Goal: Find contact information: Obtain details needed to contact an individual or organization

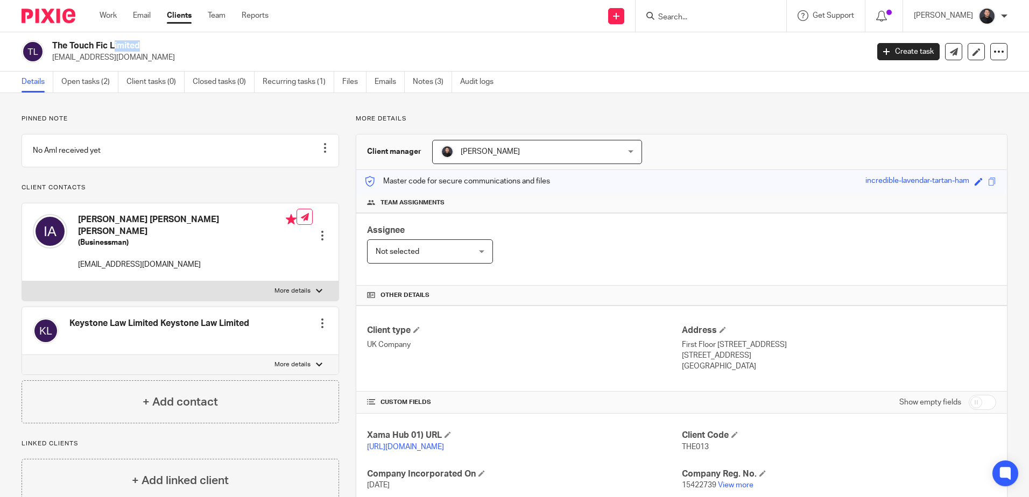
scroll to position [159, 0]
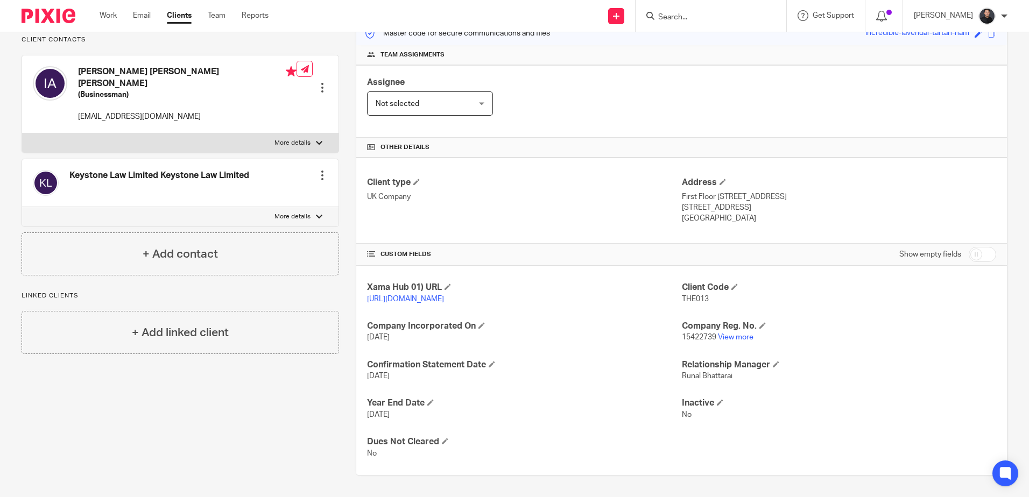
click at [709, 20] on input "Search" at bounding box center [705, 18] width 97 height 10
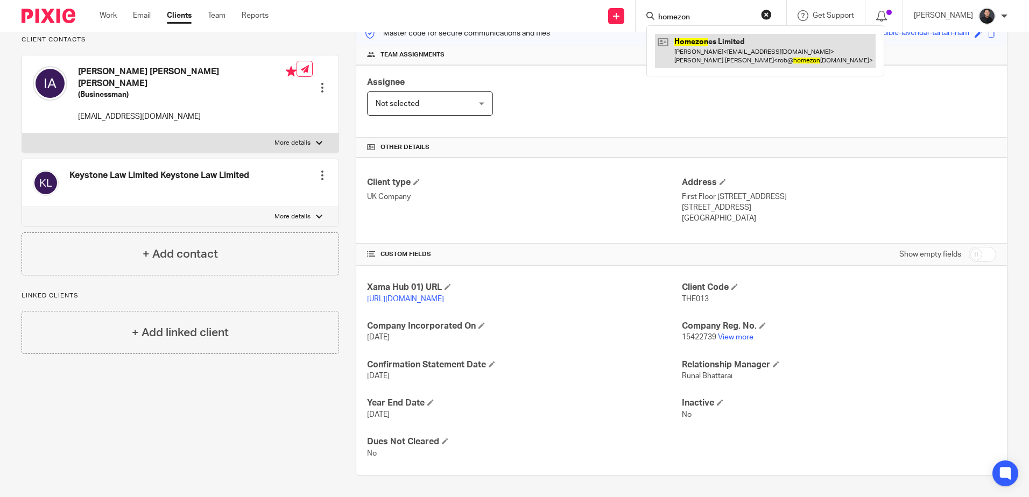
type input "homezon"
drag, startPoint x: 723, startPoint y: 54, endPoint x: 706, endPoint y: 45, distance: 19.5
click at [723, 54] on link at bounding box center [765, 50] width 221 height 33
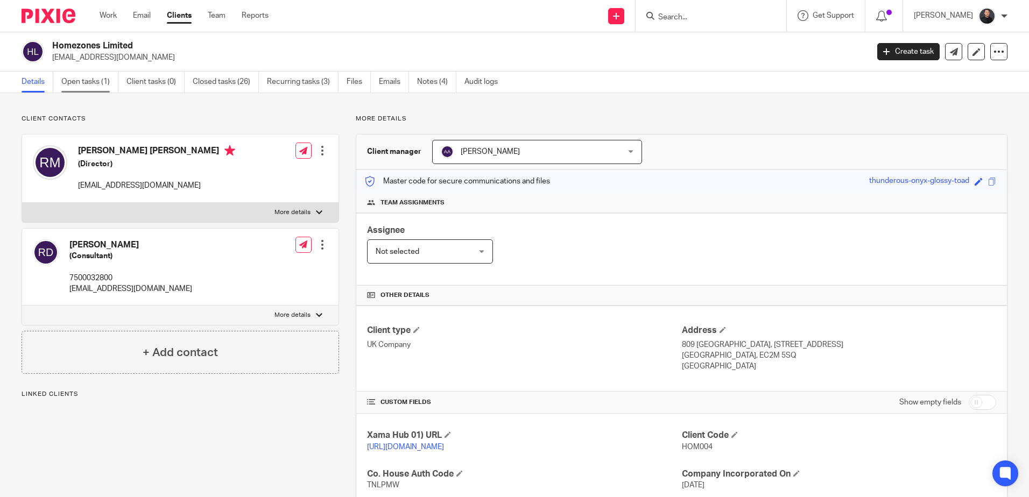
click at [82, 83] on link "Open tasks (1)" at bounding box center [89, 82] width 57 height 21
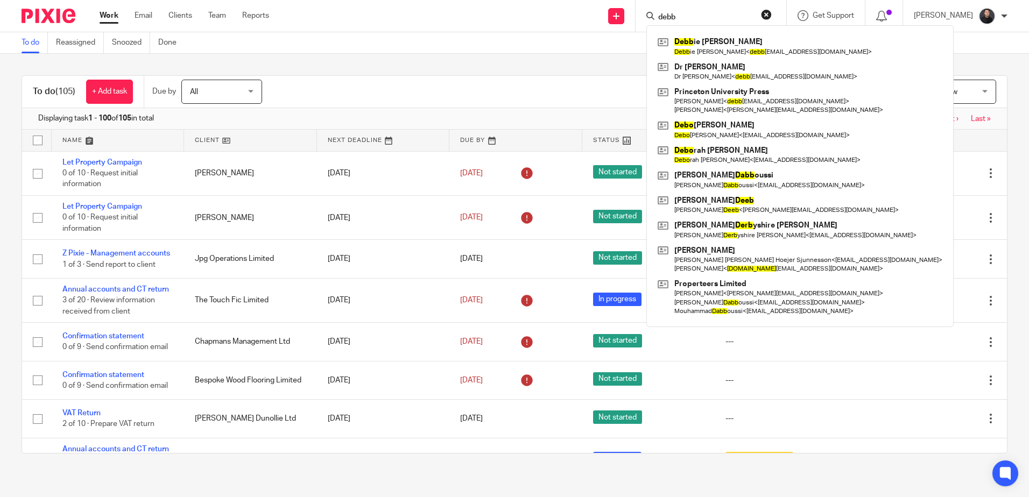
click at [772, 15] on button "reset" at bounding box center [766, 14] width 11 height 11
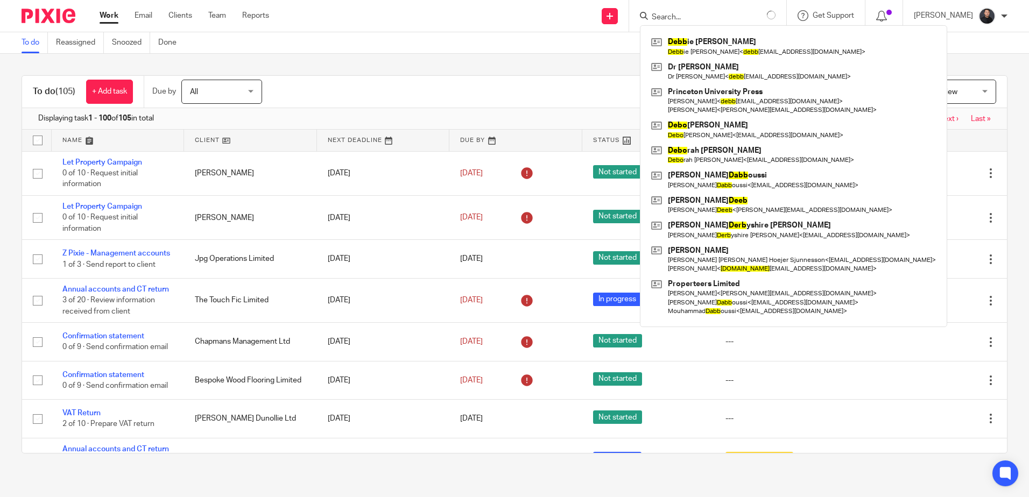
click at [715, 16] on input "Search" at bounding box center [699, 18] width 97 height 10
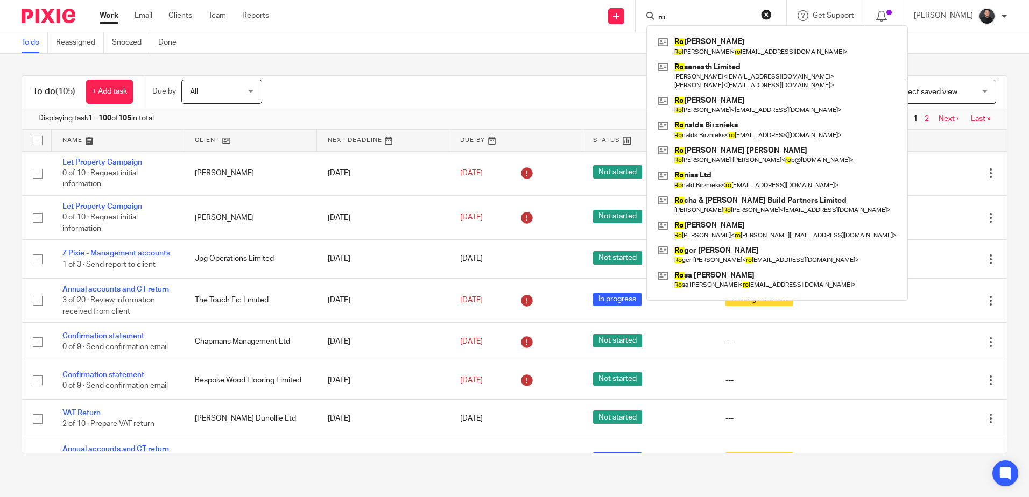
type input "r"
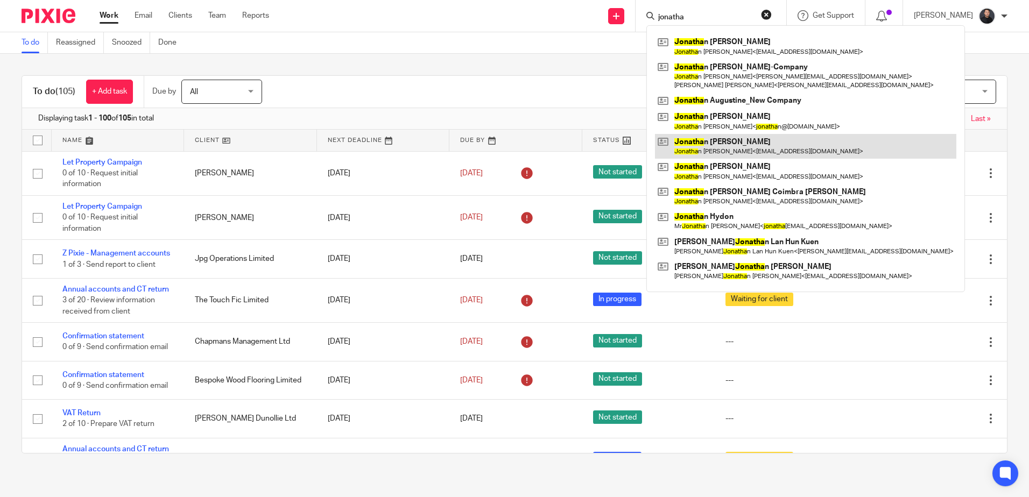
type input "jonatha"
click at [742, 142] on link at bounding box center [805, 146] width 301 height 25
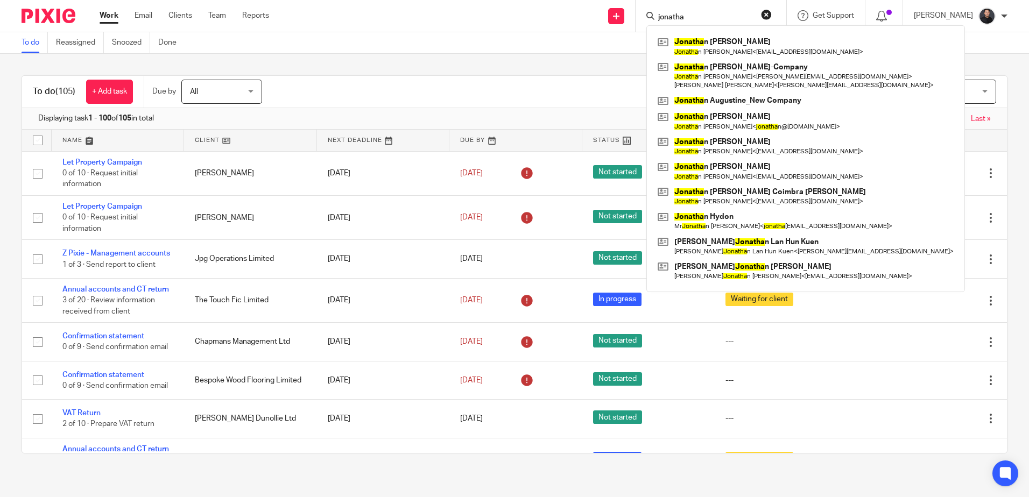
click at [292, 43] on div "To do Reassigned Snoozed Done" at bounding box center [514, 43] width 1029 height 22
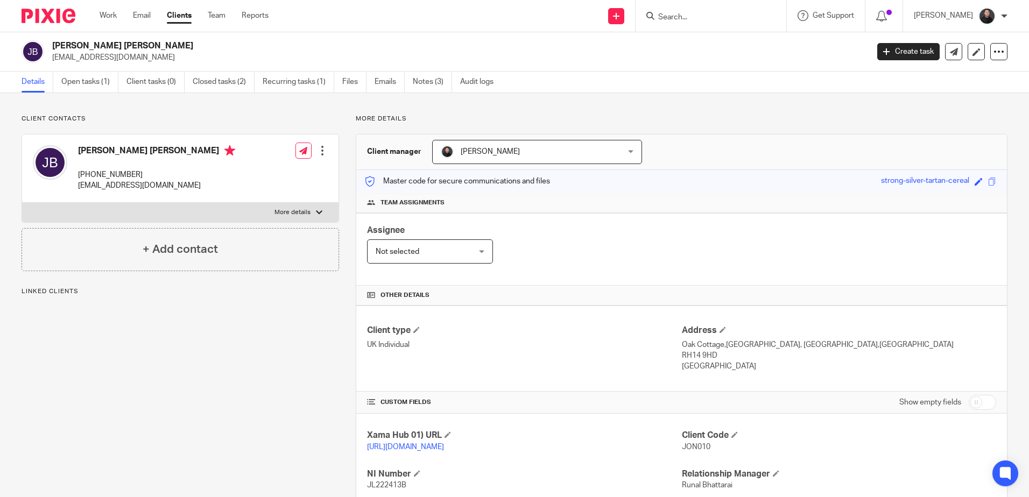
click at [98, 173] on p "+44 7936 824678" at bounding box center [156, 175] width 157 height 11
copy div "+44 7936 824678"
click at [715, 17] on input "Search" at bounding box center [705, 18] width 97 height 10
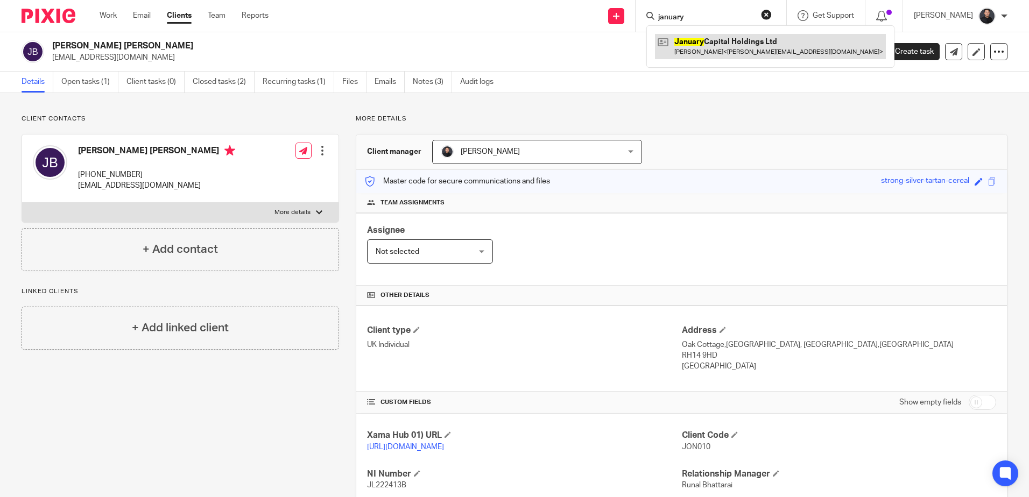
type input "january"
click at [690, 42] on link at bounding box center [770, 46] width 231 height 25
